Goal: Task Accomplishment & Management: Use online tool/utility

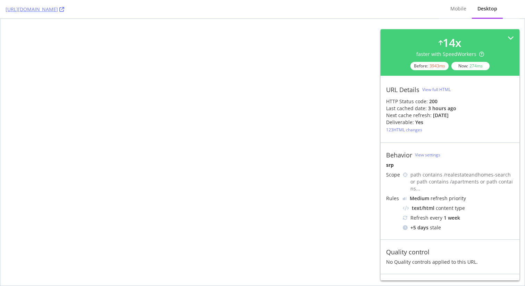
select select "studio"
select select "none"
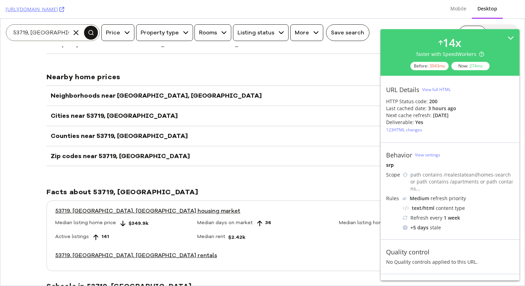
scroll to position [3651, 0]
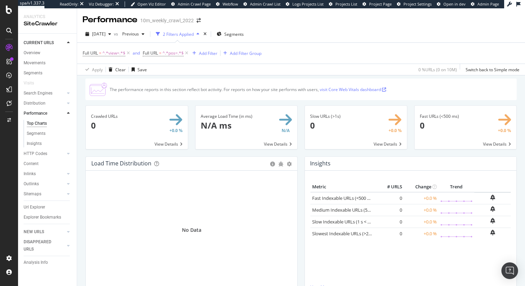
click at [295, 89] on div "The performance reports in this section reflect bot activity. For reports on ho…" at bounding box center [248, 89] width 277 height 6
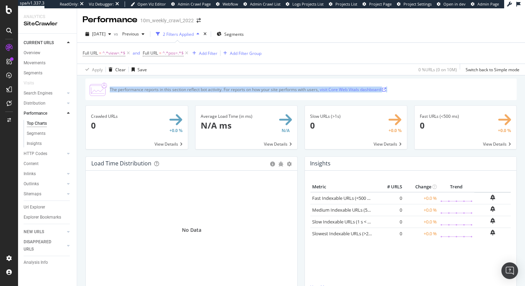
click at [295, 89] on div "The performance reports in this section reflect bot activity. For reports on ho…" at bounding box center [248, 89] width 277 height 6
click at [292, 89] on div "The performance reports in this section reflect bot activity. For reports on ho…" at bounding box center [248, 89] width 277 height 6
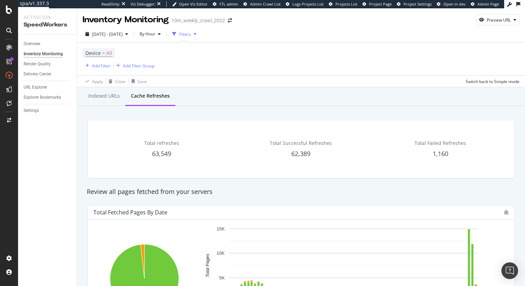
click at [437, 181] on div "Total refreshes 63,549 Total Successful Refreshes 62,389 Total Failed Refreshes…" at bounding box center [300, 148] width 435 height 69
click at [92, 96] on div "Indexed URLs" at bounding box center [104, 95] width 32 height 7
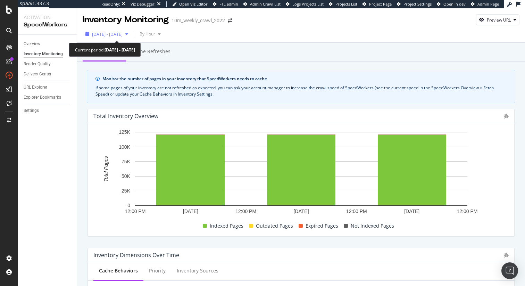
click at [117, 34] on span "2025 Aug. 26th - Aug. 28th" at bounding box center [107, 34] width 31 height 6
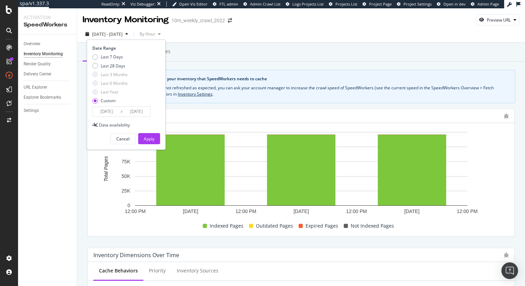
click at [120, 113] on input "2025/08/26" at bounding box center [107, 112] width 28 height 10
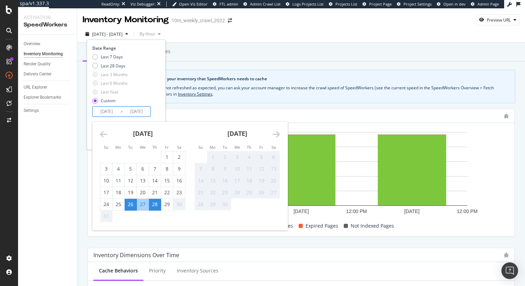
click at [135, 206] on div "26" at bounding box center [131, 204] width 12 height 7
click at [167, 202] on div "29" at bounding box center [167, 204] width 12 height 7
type input "2025/08/29"
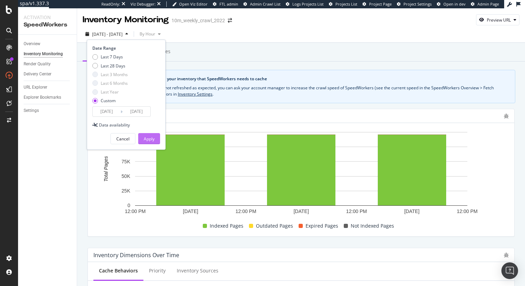
click at [153, 138] on div "Apply" at bounding box center [149, 139] width 11 height 6
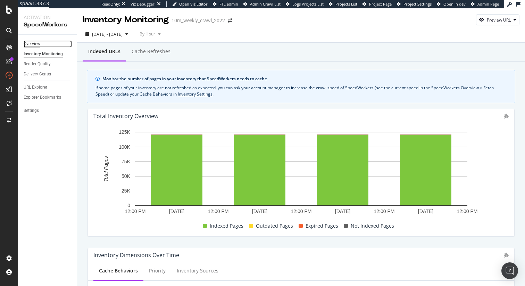
click at [34, 46] on div "Overview" at bounding box center [32, 43] width 17 height 7
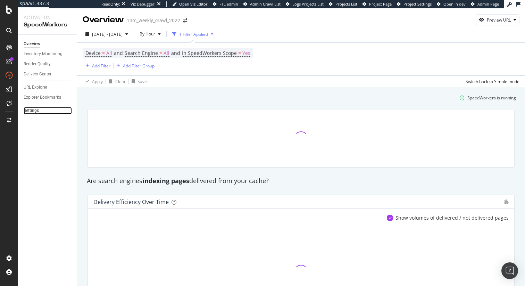
click at [36, 110] on div "Settings" at bounding box center [31, 110] width 15 height 7
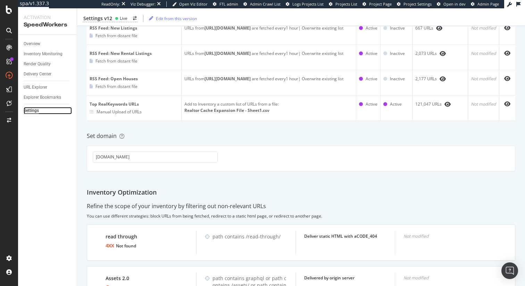
scroll to position [251, 0]
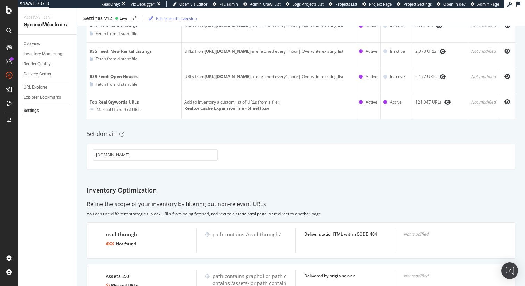
click at [395, 138] on div "Set domain" at bounding box center [301, 134] width 428 height 8
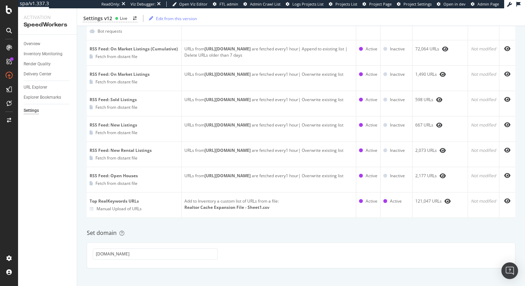
scroll to position [0, 0]
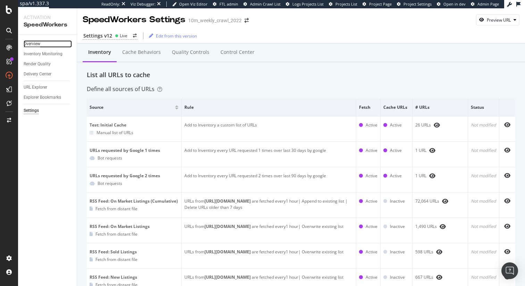
click at [35, 46] on div "Overview" at bounding box center [32, 43] width 17 height 7
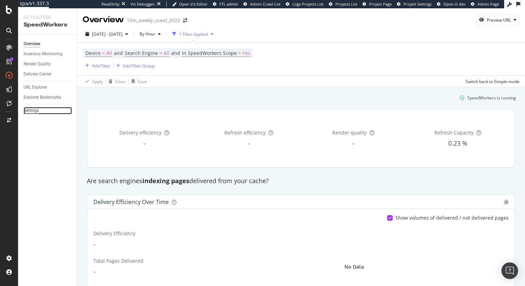
click at [32, 114] on div "Settings" at bounding box center [31, 110] width 15 height 7
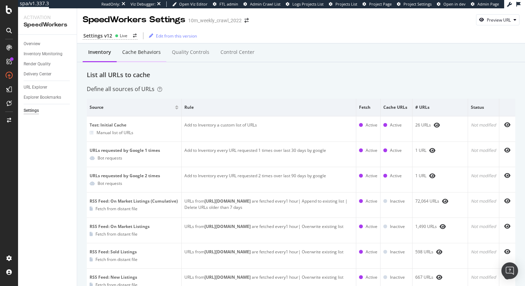
click at [135, 59] on div "Cache behaviors" at bounding box center [142, 52] width 50 height 19
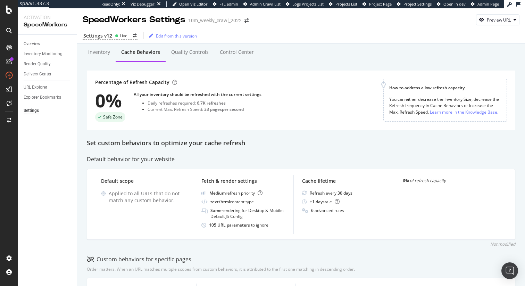
click at [375, 125] on div "Percentage of Refresh Capacity 0% Safe Zone All your inventory should be refres…" at bounding box center [301, 100] width 428 height 60
click at [378, 142] on div "Set custom behaviors to optimize your cache refresh" at bounding box center [301, 142] width 428 height 9
click at [44, 86] on div "URL Explorer" at bounding box center [36, 87] width 24 height 7
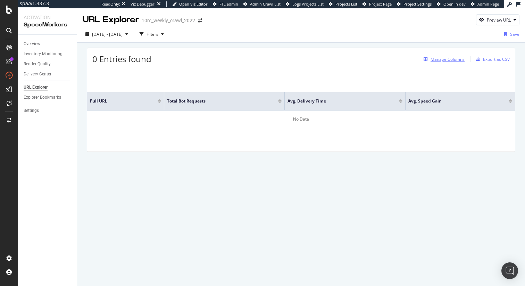
click at [454, 56] on div "Manage Columns" at bounding box center [442, 59] width 44 height 8
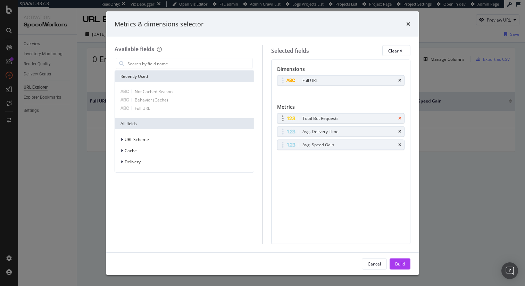
click at [398, 117] on icon "times" at bounding box center [399, 118] width 3 height 4
click at [398, 129] on icon "times" at bounding box center [399, 131] width 3 height 4
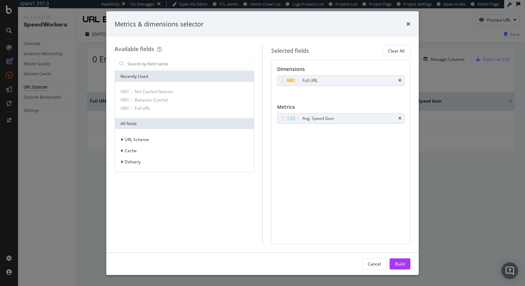
click at [398, 117] on icon "times" at bounding box center [399, 118] width 3 height 4
click at [400, 259] on div "Build" at bounding box center [400, 263] width 10 height 10
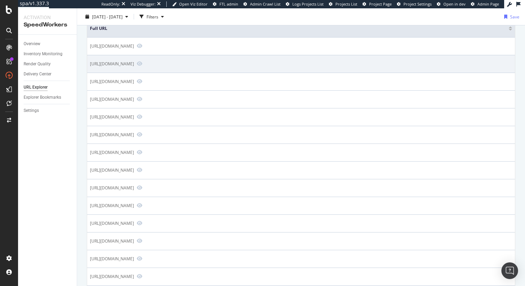
scroll to position [69, 0]
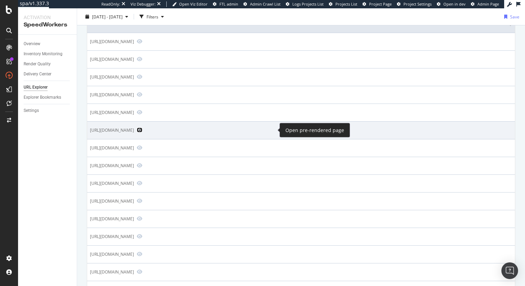
click at [142, 130] on icon "Preview https://www.realtor.com/realestateandhomes-search/Heritage-Point_Barneg…" at bounding box center [140, 129] width 6 height 5
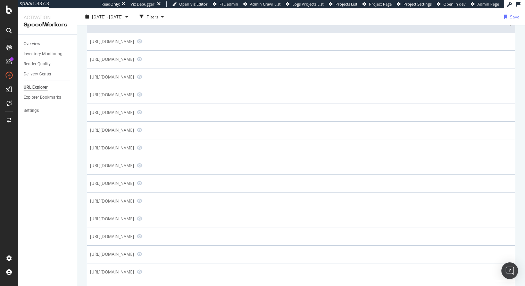
click at [306, 28] on th "Full URL" at bounding box center [300, 24] width 427 height 18
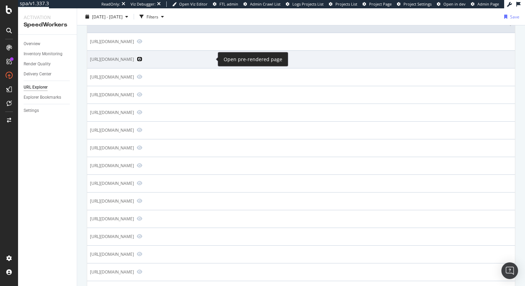
click at [142, 58] on icon "Preview https://www.realtor.com/realestateandhomes-search/27607" at bounding box center [140, 59] width 6 height 5
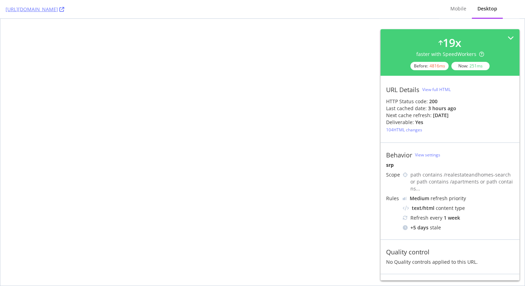
select select "studio"
select select "none"
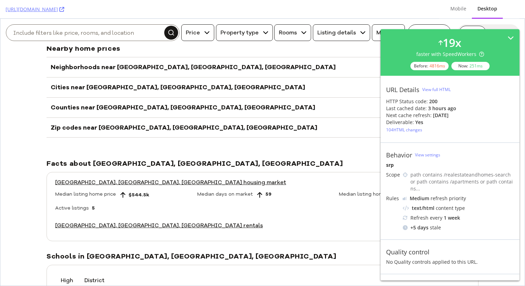
scroll to position [4140, 0]
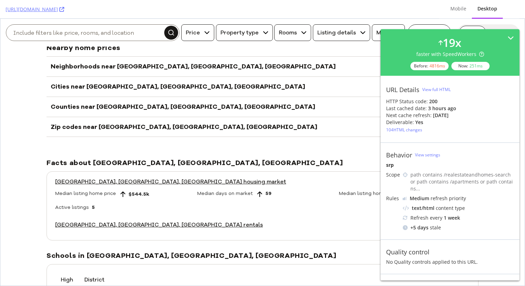
click at [256, 108] on div "Counties near Heritage Point, Barnegat Township, NJ" at bounding box center [262, 106] width 432 height 20
click at [272, 134] on div "Zip codes near Heritage Point, Barnegat Township, NJ" at bounding box center [262, 127] width 432 height 20
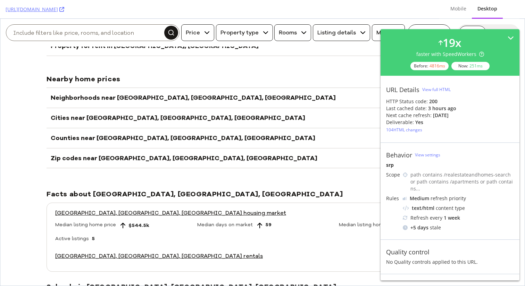
scroll to position [4076, 0]
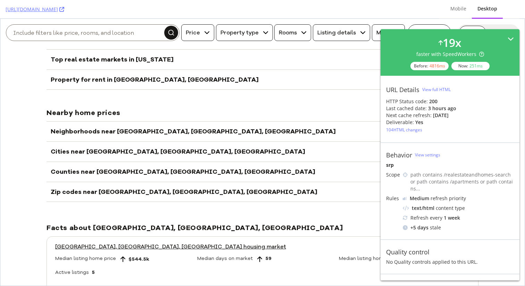
click at [449, 47] on div "19 x" at bounding box center [451, 43] width 19 height 16
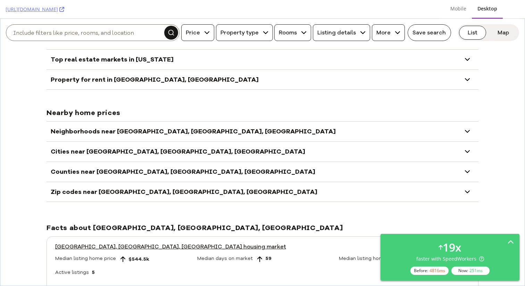
click at [467, 131] on icon at bounding box center [467, 131] width 8 height 8
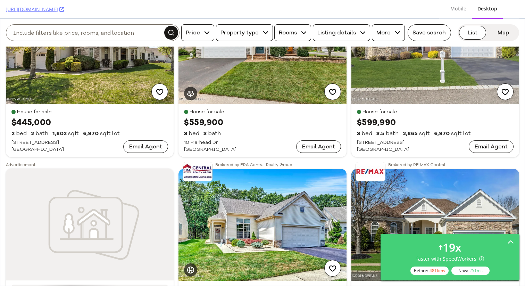
scroll to position [0, 0]
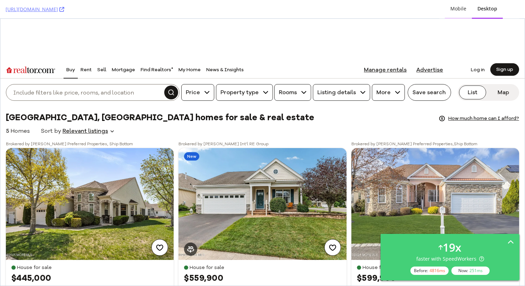
click at [457, 11] on div "Mobile" at bounding box center [458, 8] width 16 height 7
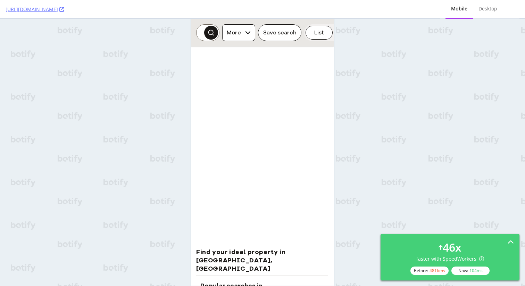
scroll to position [9938, 0]
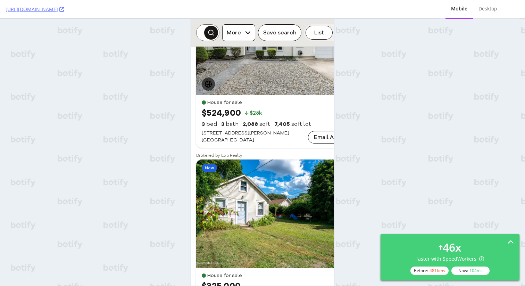
scroll to position [9345, 0]
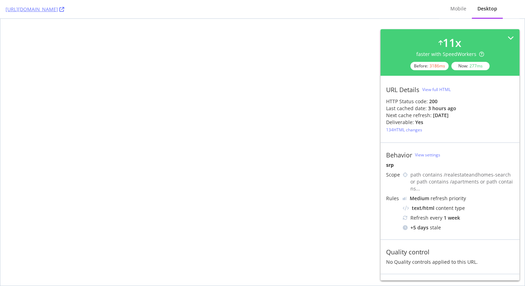
select select "studio"
select select "none"
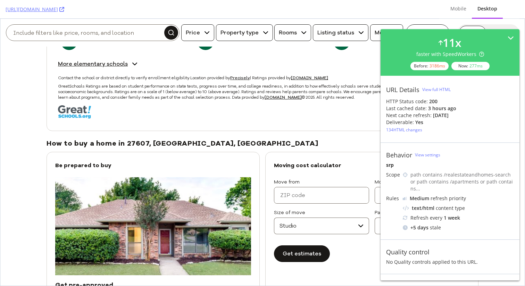
scroll to position [4400, 0]
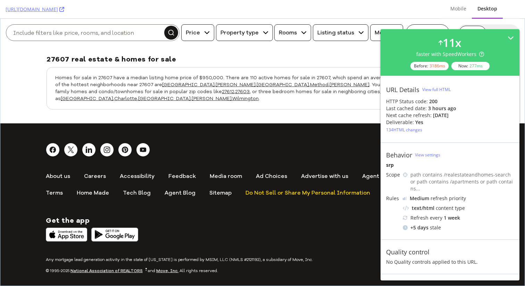
click at [458, 148] on div "Behavior View settings srp Scope path contains /realestateandhomes-search or pa…" at bounding box center [449, 190] width 139 height 97
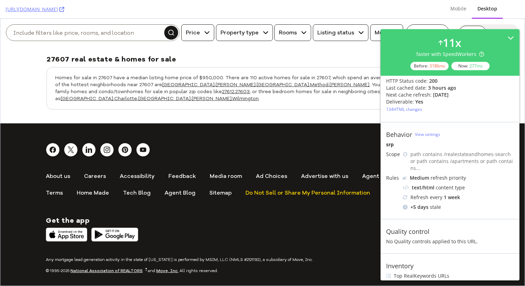
click at [298, 123] on footer "About us Careers Accessibility Feedback Media room Ad Choices Advertise with us…" at bounding box center [262, 207] width 524 height 169
